Goal: Feedback & Contribution: Submit feedback/report problem

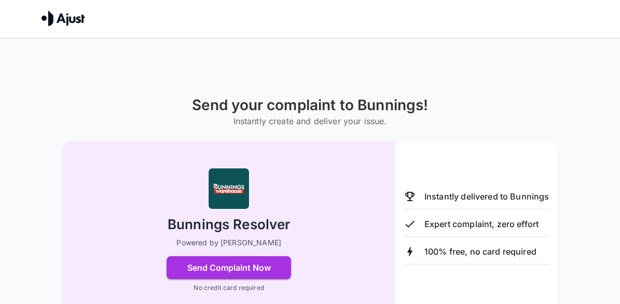
scroll to position [97, 0]
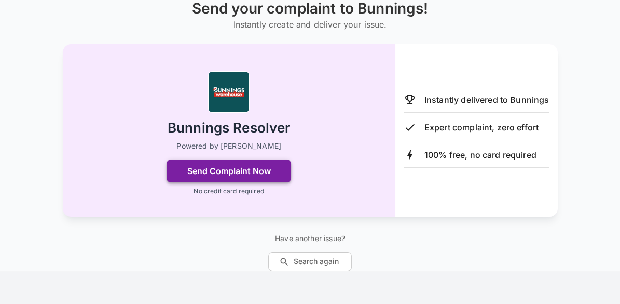
click at [243, 164] on button "Send Complaint Now" at bounding box center [229, 170] width 125 height 23
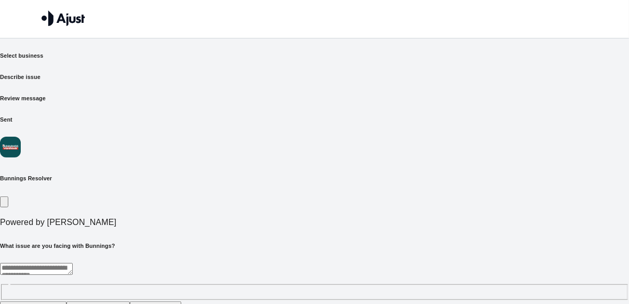
click at [130, 301] on button "Customer Service" at bounding box center [97, 306] width 63 height 11
click at [285, 301] on button "Incorrect information provided" at bounding box center [235, 306] width 100 height 11
click at [399, 263] on textarea at bounding box center [217, 269] width 435 height 12
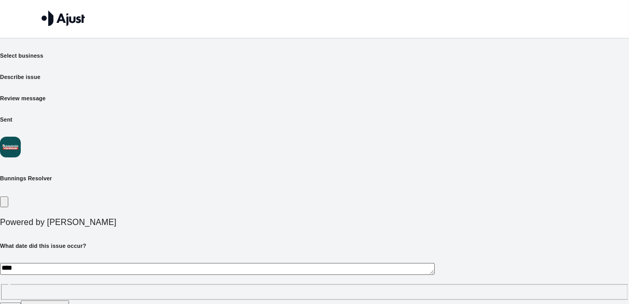
type textarea "****"
click at [69, 300] on button "Continue" at bounding box center [45, 308] width 48 height 17
click at [278, 301] on button "Improved service in the future" at bounding box center [228, 306] width 100 height 11
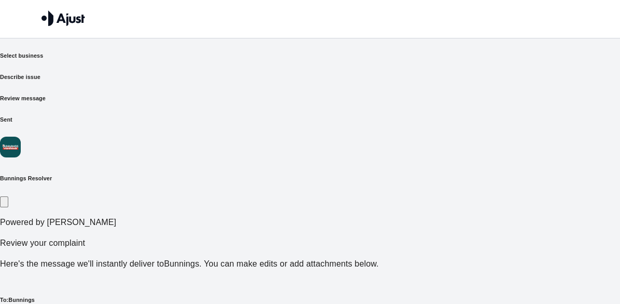
scroll to position [158, 0]
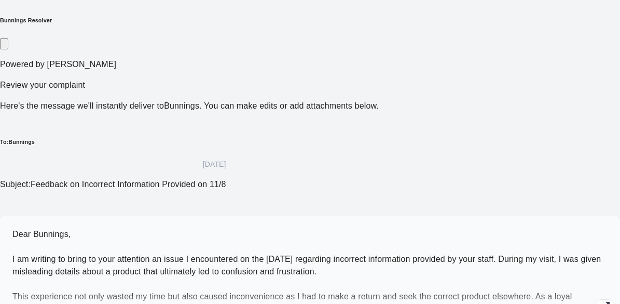
click at [145, 228] on p "Dear Bunnings, I am writing to bring to your attention an issue I encountered o…" at bounding box center [310, 271] width 596 height 87
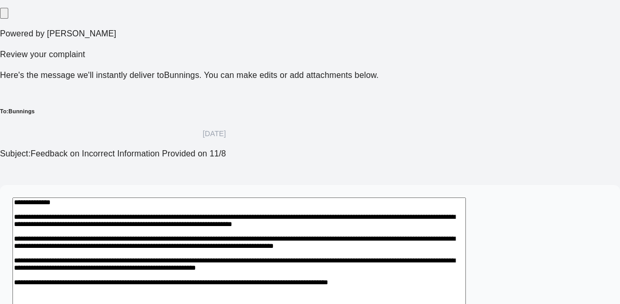
scroll to position [241, 0]
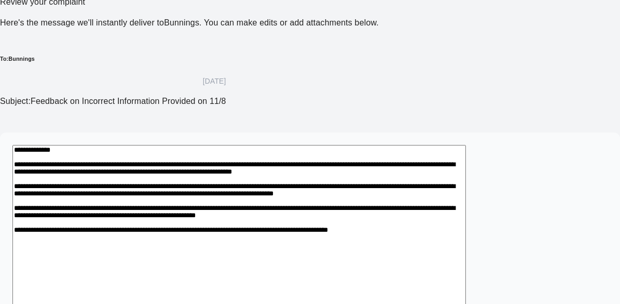
drag, startPoint x: 84, startPoint y: 86, endPoint x: 258, endPoint y: 191, distance: 203.6
click at [258, 191] on textarea "**********" at bounding box center [239, 246] width 454 height 203
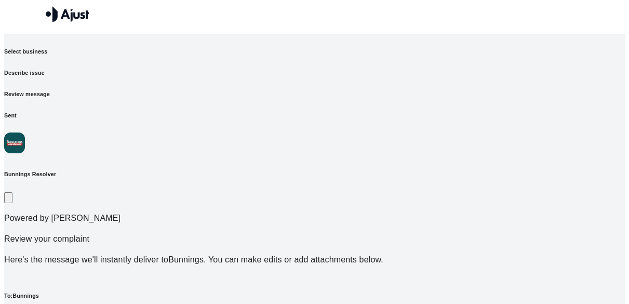
scroll to position [0, 0]
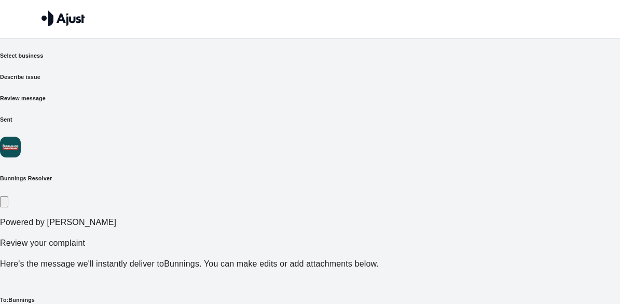
click at [252, 73] on h6 "Describe issue" at bounding box center [310, 77] width 620 height 8
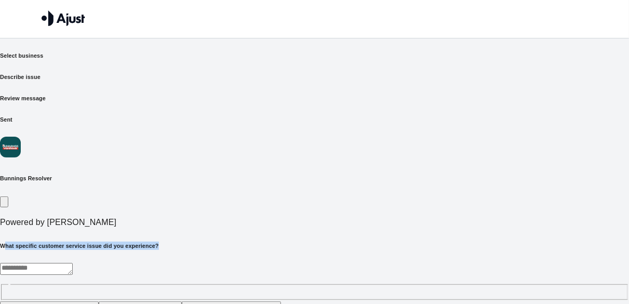
drag, startPoint x: 384, startPoint y: 168, endPoint x: 95, endPoint y: 160, distance: 289.3
click at [95, 241] on div "What specific customer service issue did you experience? * ​ Long wait times on…" at bounding box center [314, 276] width 629 height 71
click at [393, 241] on h6 "What specific customer service issue did you experience?" at bounding box center [314, 245] width 629 height 8
